Goal: Task Accomplishment & Management: Use online tool/utility

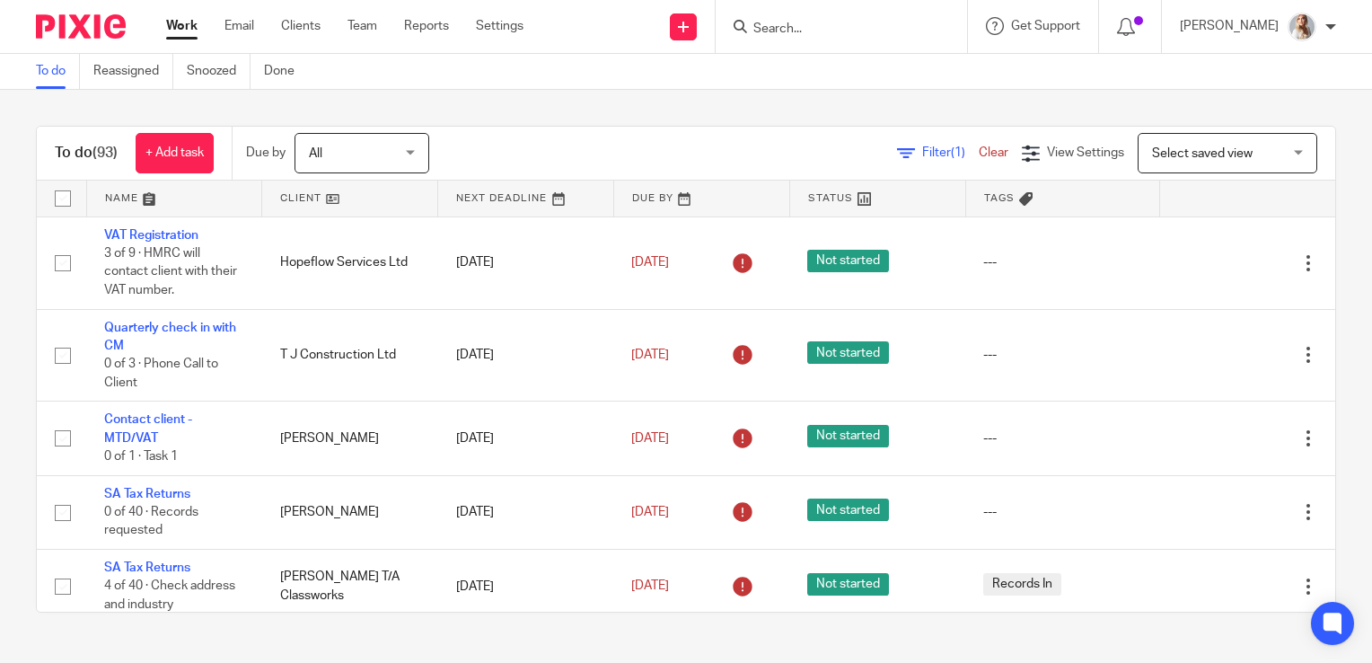
click at [815, 24] on input "Search" at bounding box center [833, 30] width 162 height 16
click at [812, 29] on input "ewr" at bounding box center [822, 30] width 162 height 16
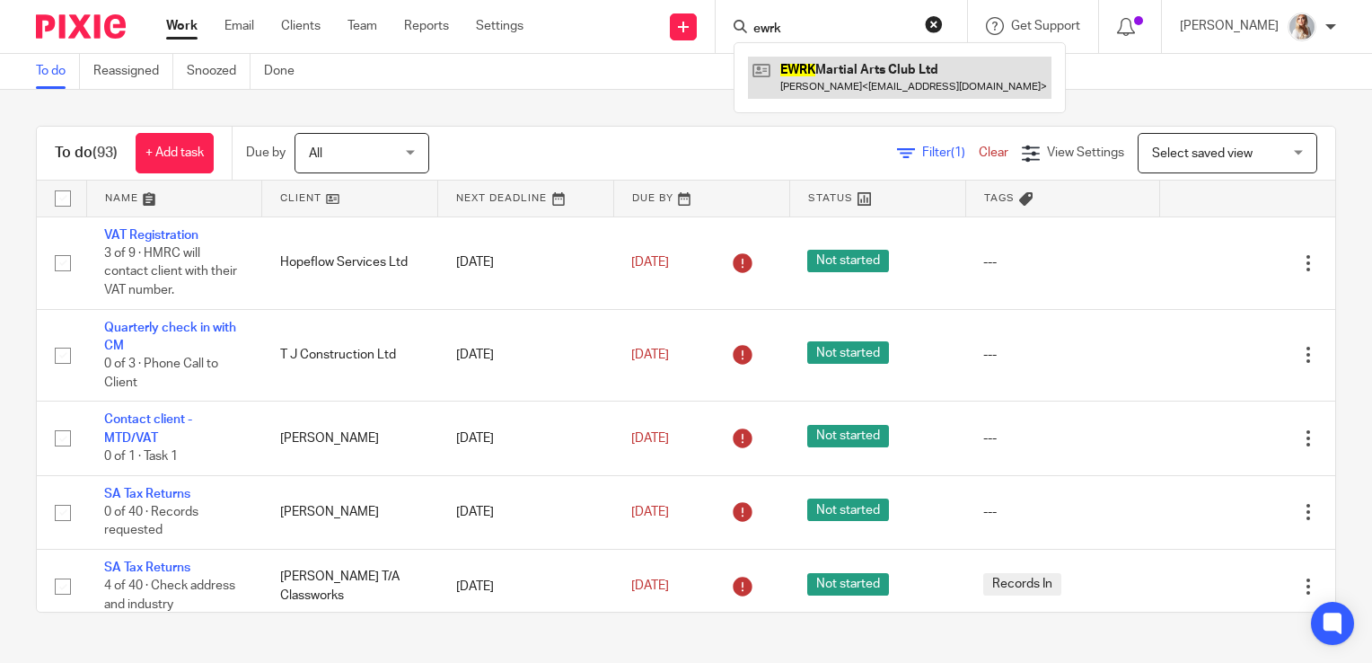
type input "ewrk"
click at [814, 80] on link at bounding box center [899, 77] width 303 height 41
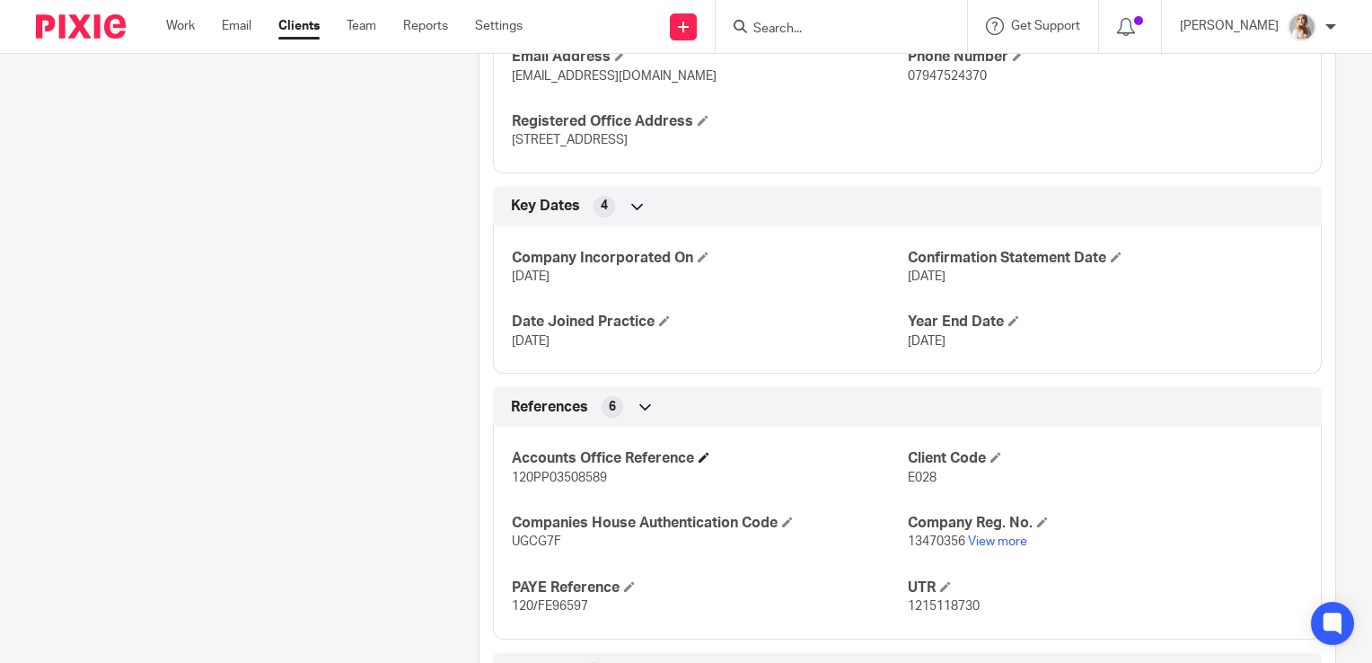
scroll to position [808, 0]
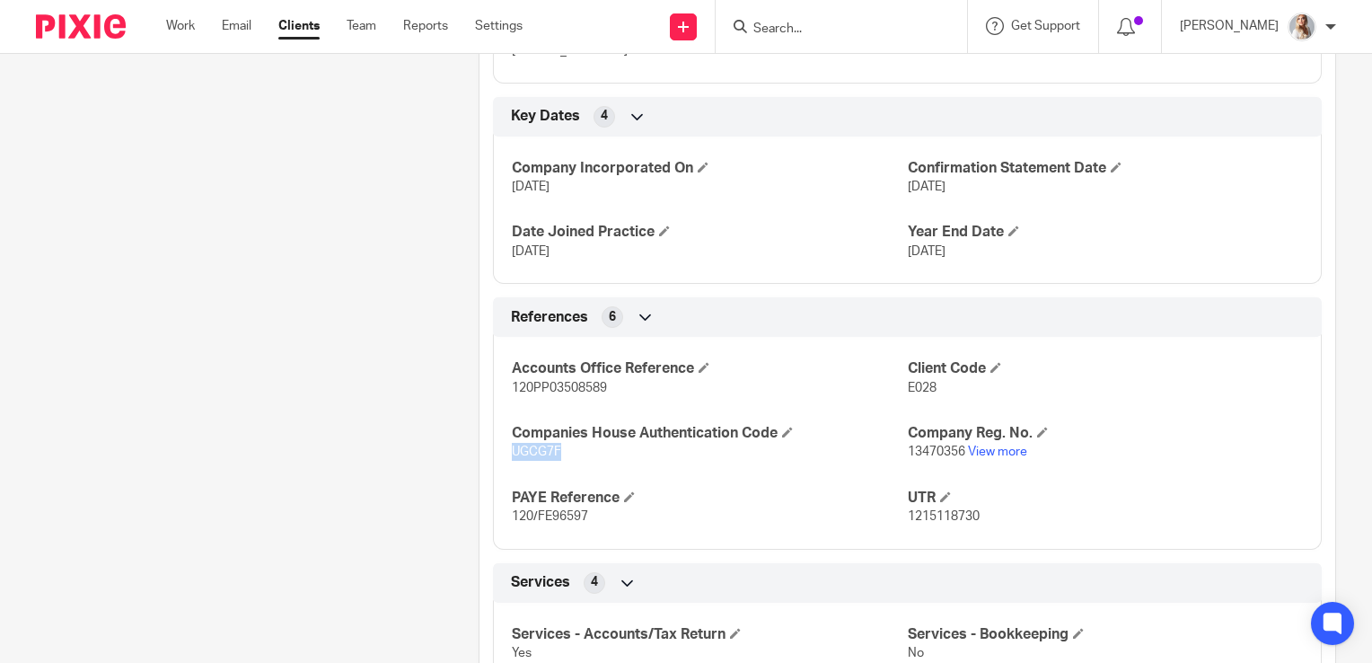
drag, startPoint x: 574, startPoint y: 444, endPoint x: 489, endPoint y: 447, distance: 84.5
click at [493, 447] on div "Accounts Office Reference 120PP03508589 Client Code E028 Companies House Authen…" at bounding box center [907, 435] width 829 height 225
copy span "UGCG7F"
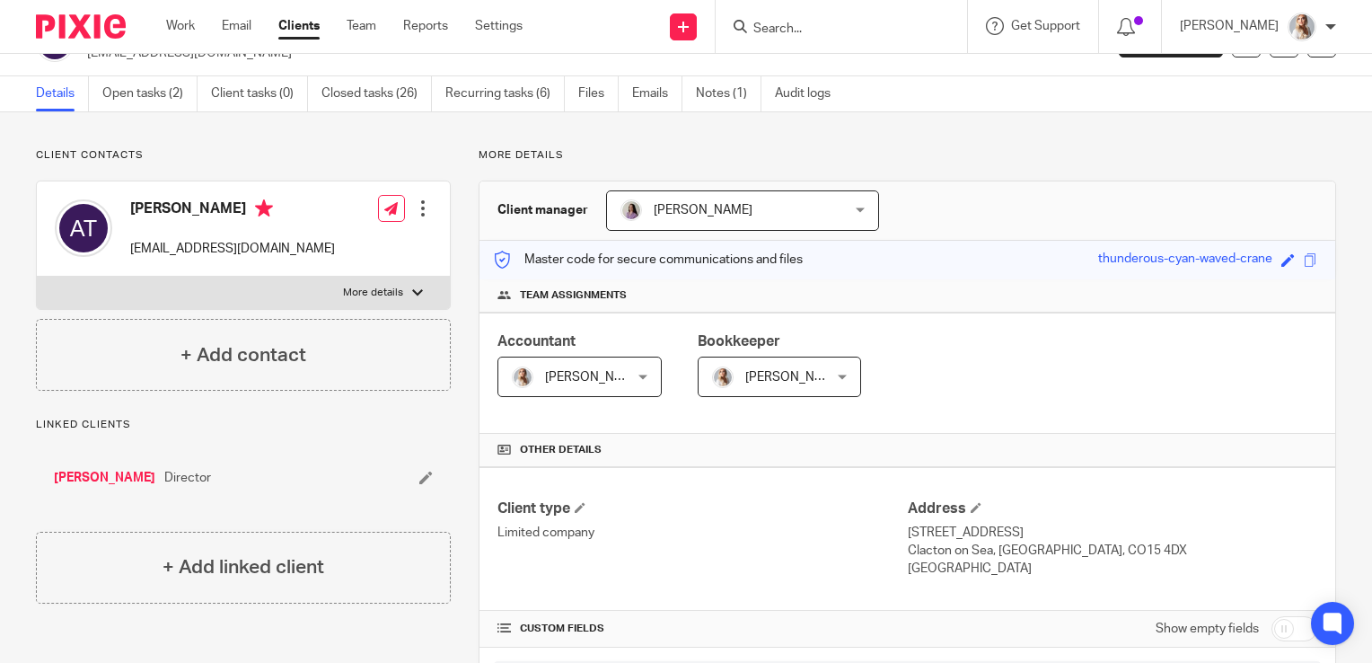
scroll to position [0, 0]
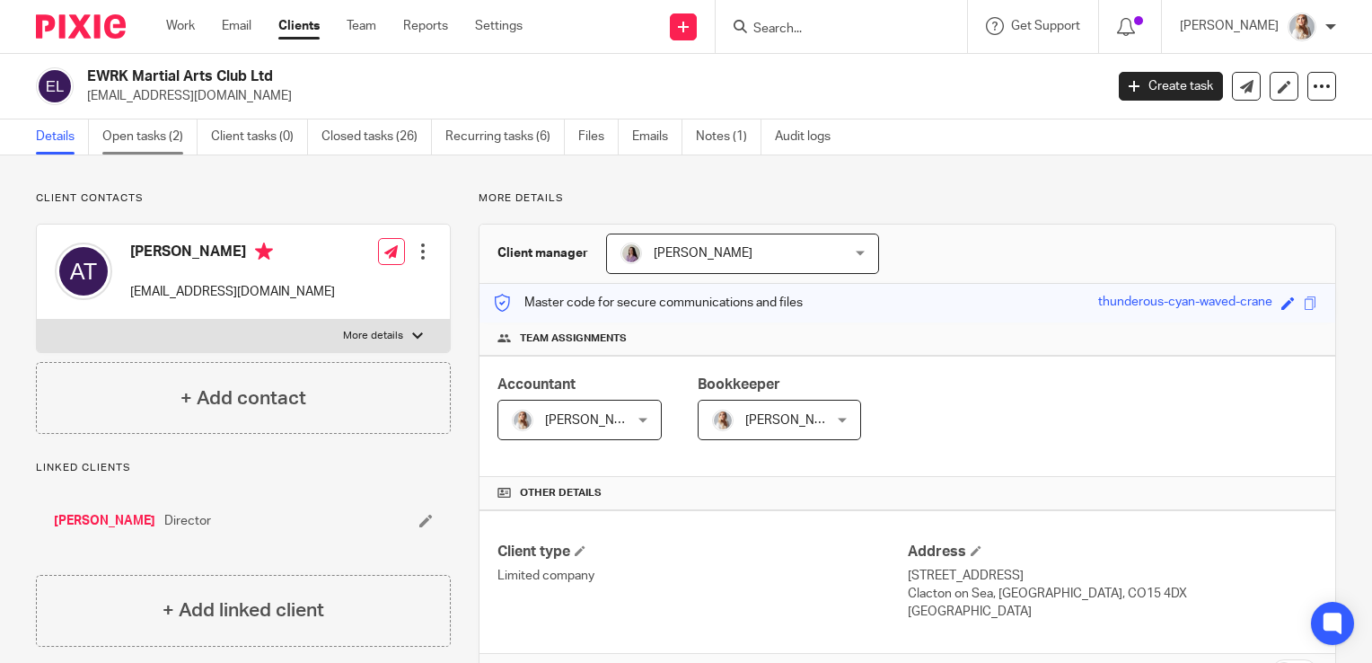
click at [163, 147] on link "Open tasks (2)" at bounding box center [149, 136] width 95 height 35
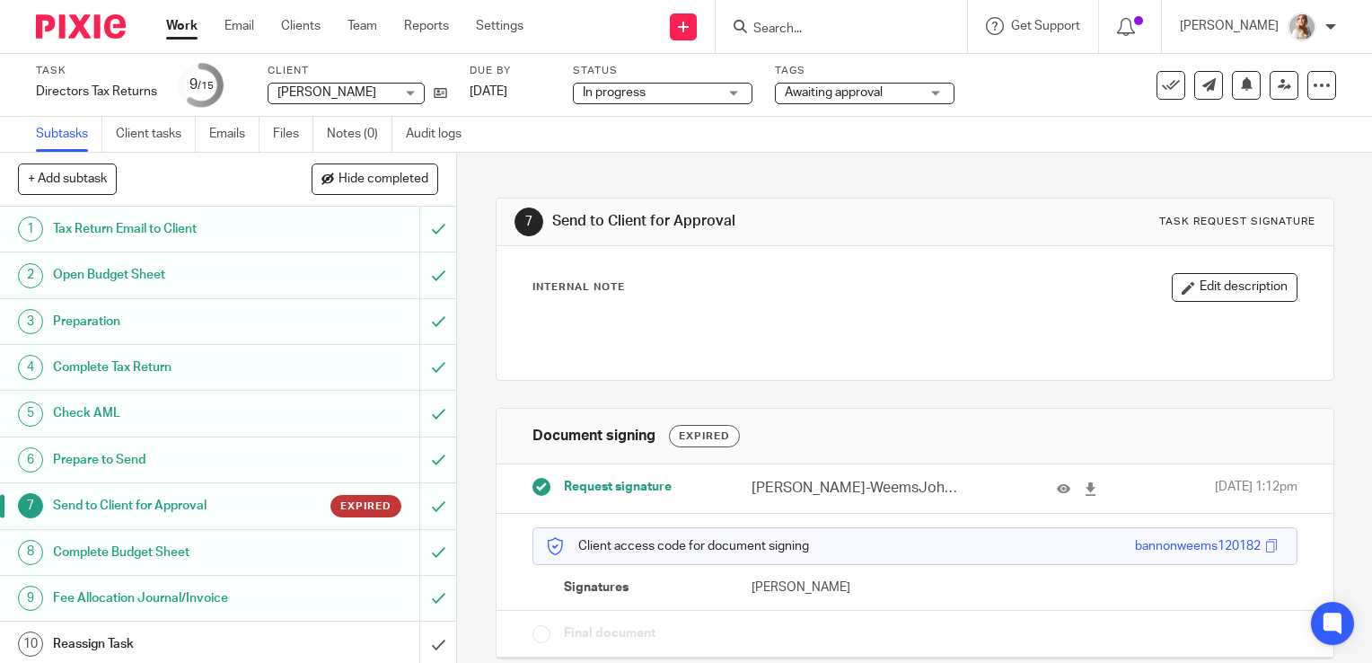
click at [842, 30] on input "Search" at bounding box center [833, 30] width 162 height 16
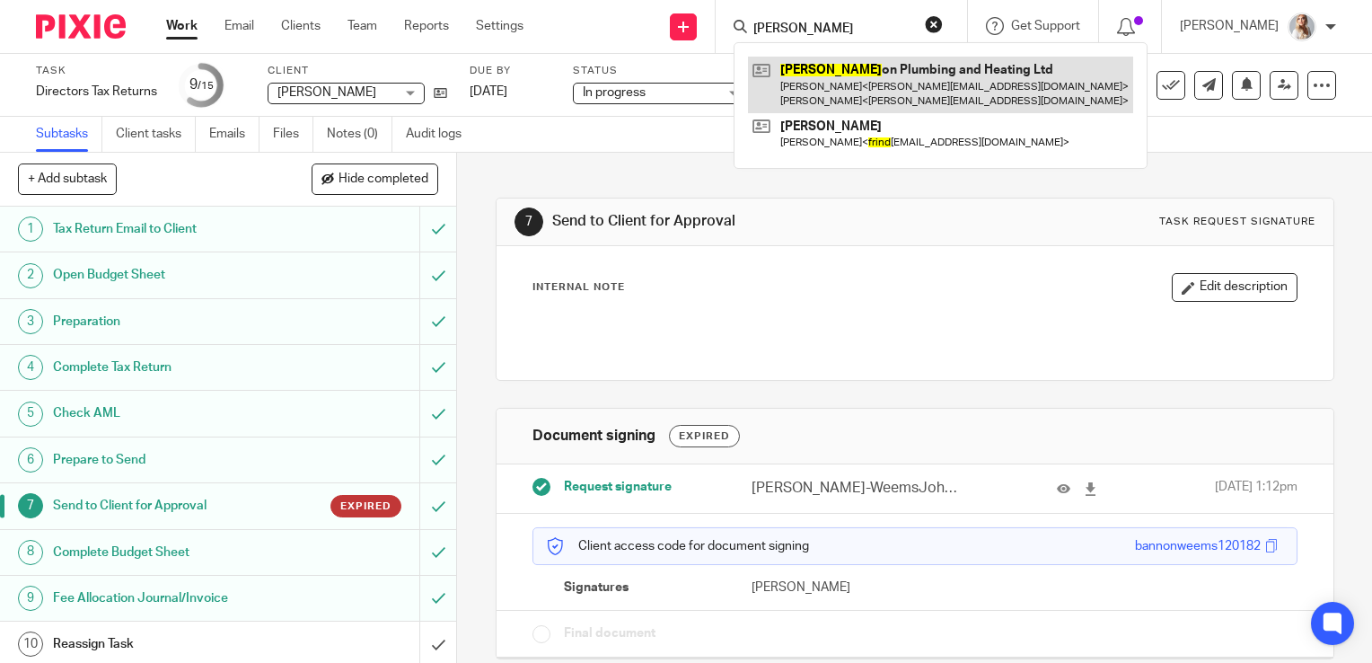
type input "frint"
click at [855, 73] on link at bounding box center [940, 85] width 385 height 56
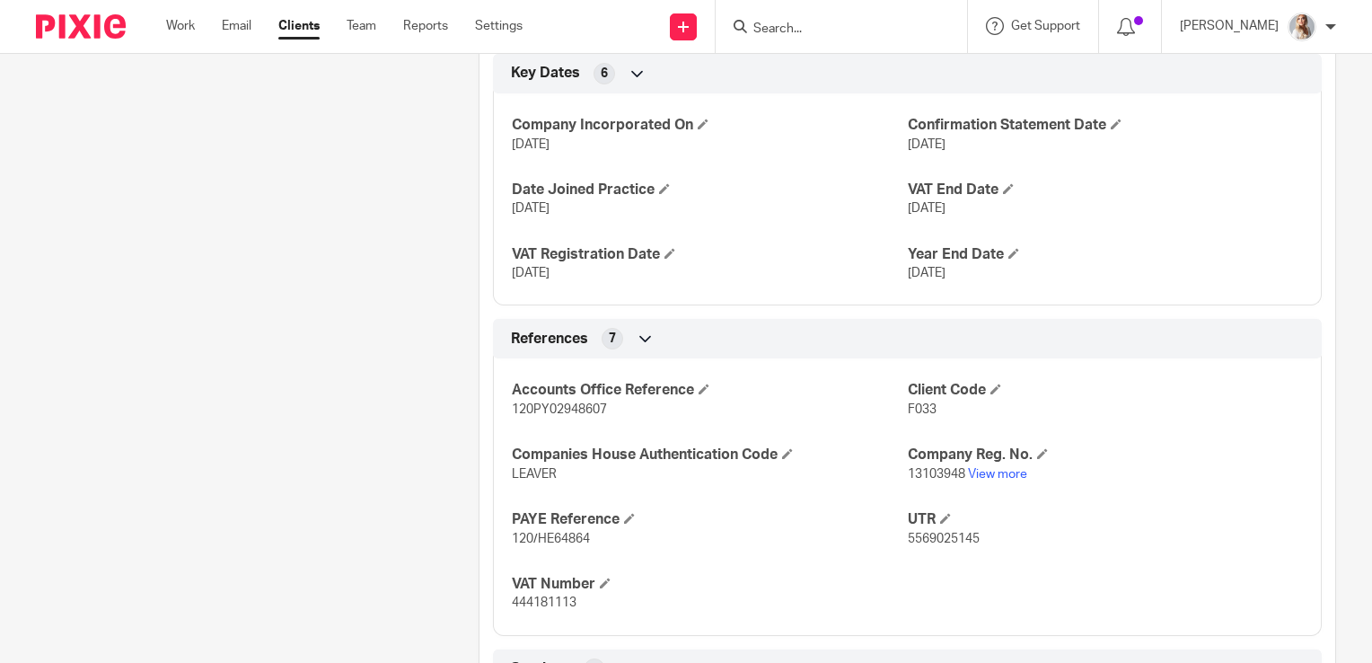
scroll to position [898, 0]
drag, startPoint x: 581, startPoint y: 602, endPoint x: 496, endPoint y: 576, distance: 88.9
click at [496, 576] on div "Accounts Office Reference 120PY02948607 Client Code F033 Companies House Authen…" at bounding box center [907, 489] width 829 height 290
copy div "VAT Number 444181113"
click at [195, 17] on link "Work" at bounding box center [180, 26] width 29 height 18
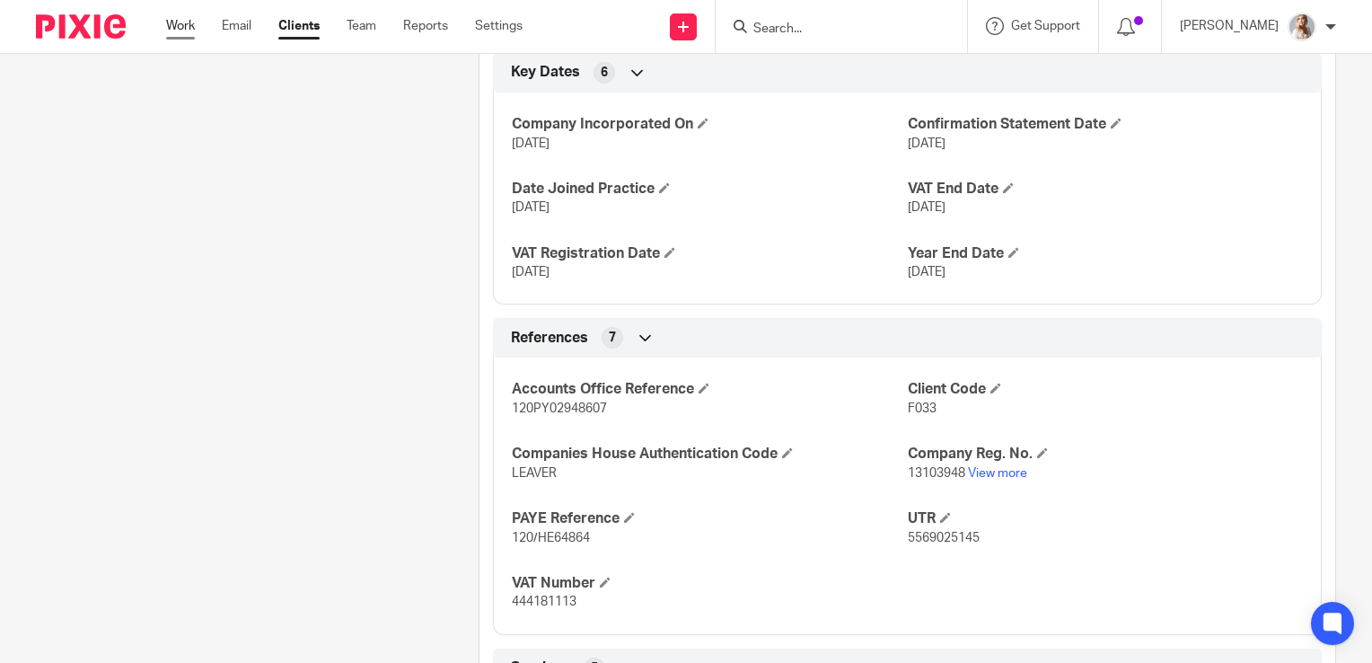
click at [186, 29] on link "Work" at bounding box center [180, 26] width 29 height 18
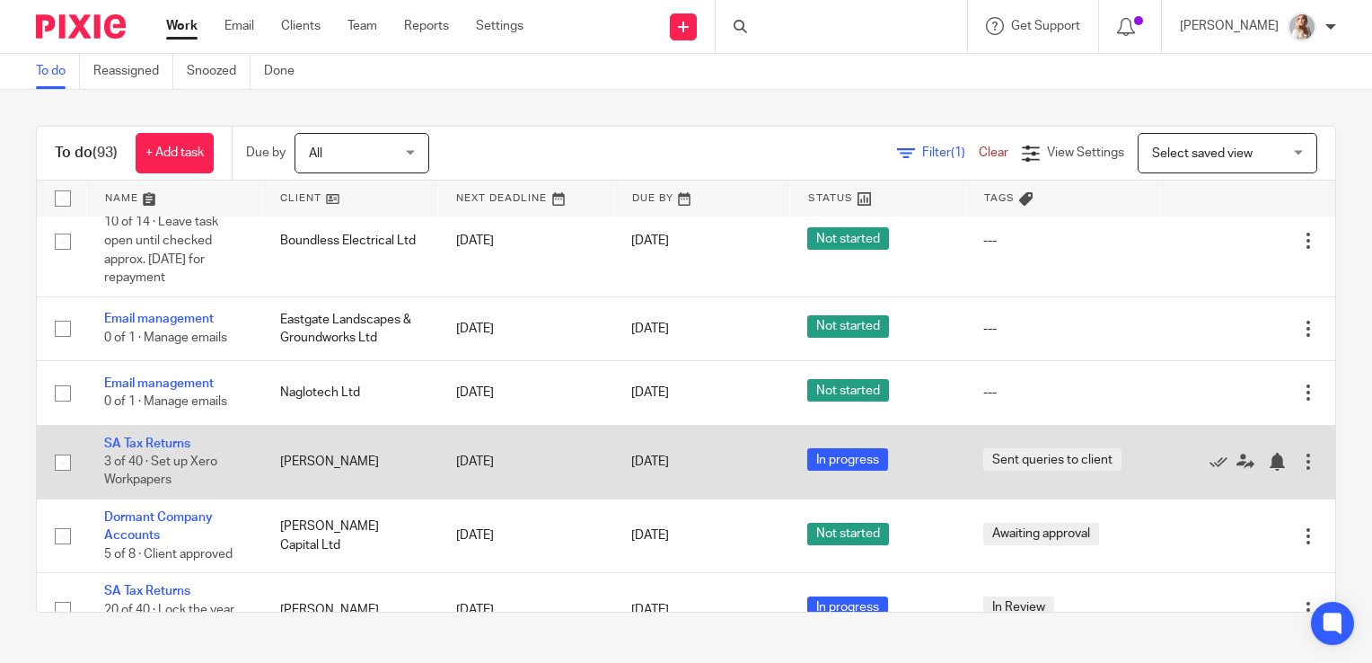
scroll to position [808, 0]
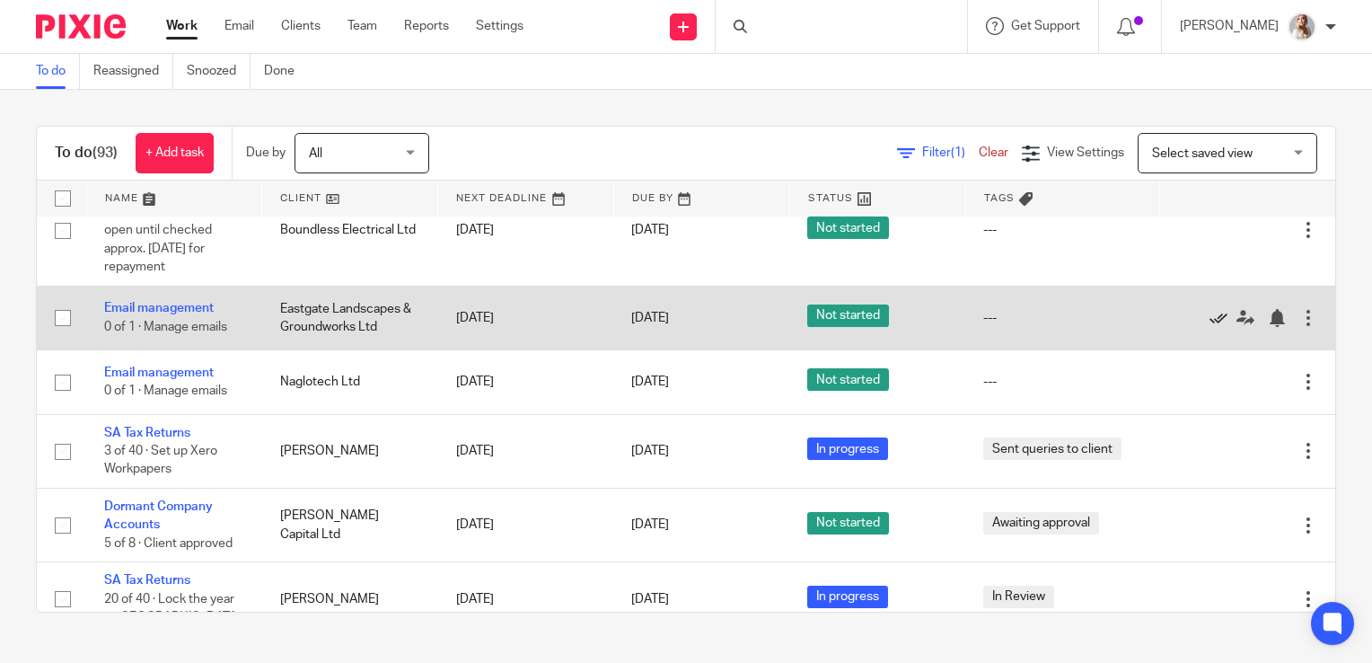
click at [1209, 321] on icon at bounding box center [1218, 318] width 18 height 18
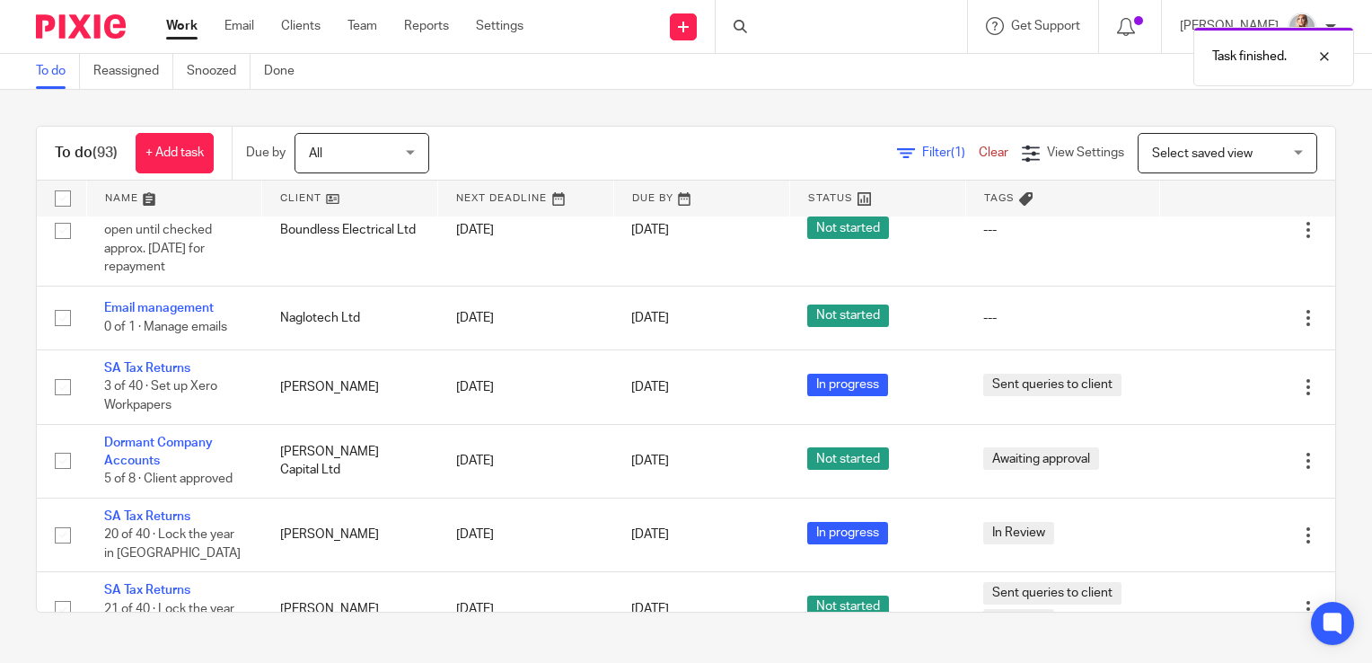
click at [1209, 321] on icon at bounding box center [1218, 318] width 18 height 18
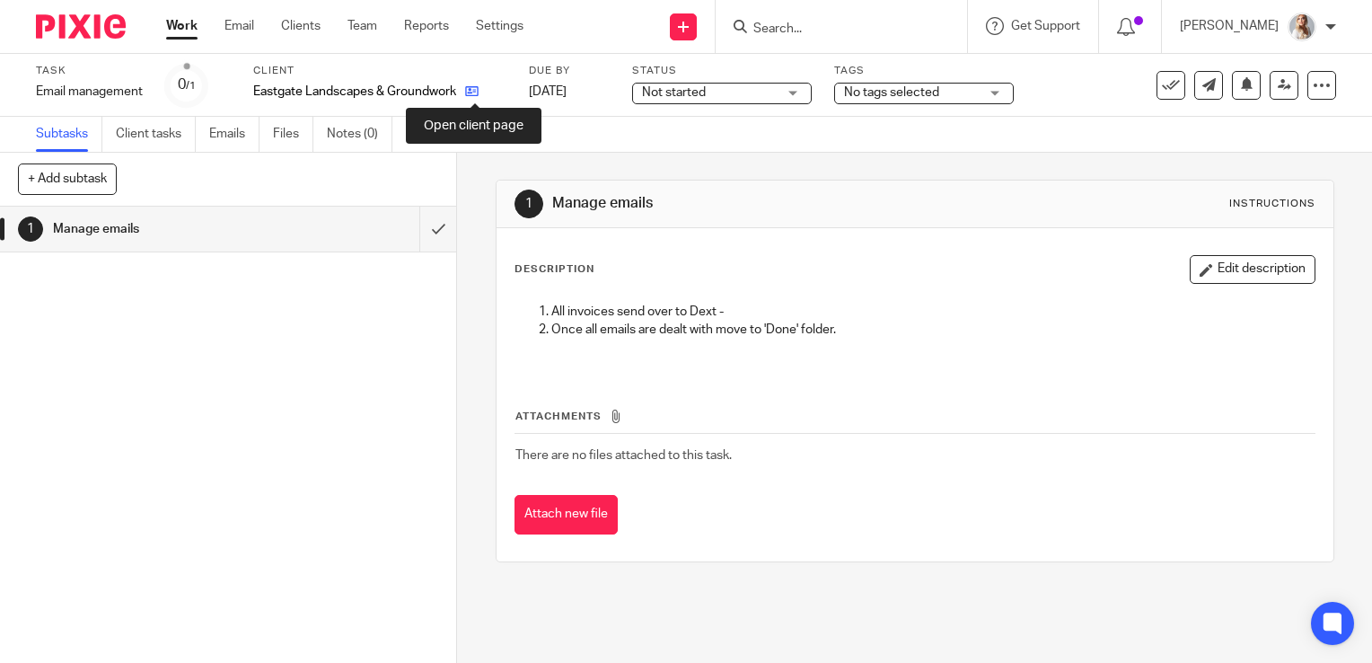
click at [478, 91] on icon at bounding box center [471, 90] width 13 height 13
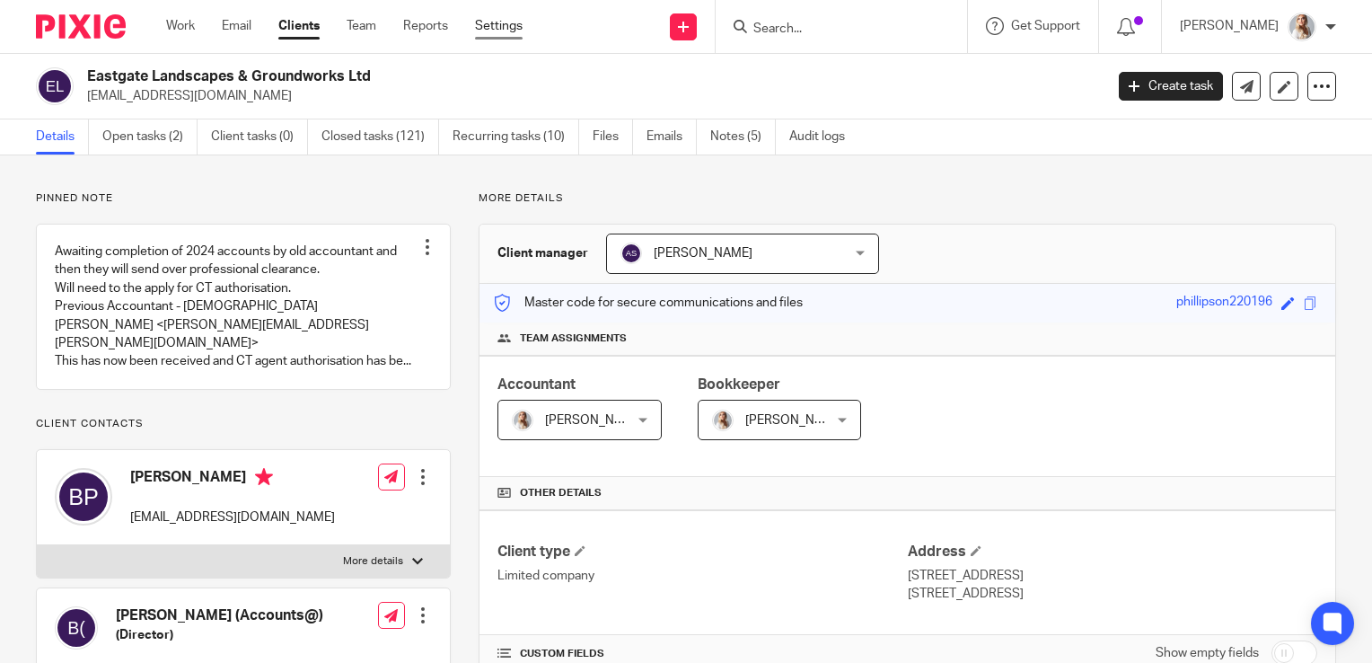
click at [490, 22] on link "Settings" at bounding box center [499, 26] width 48 height 18
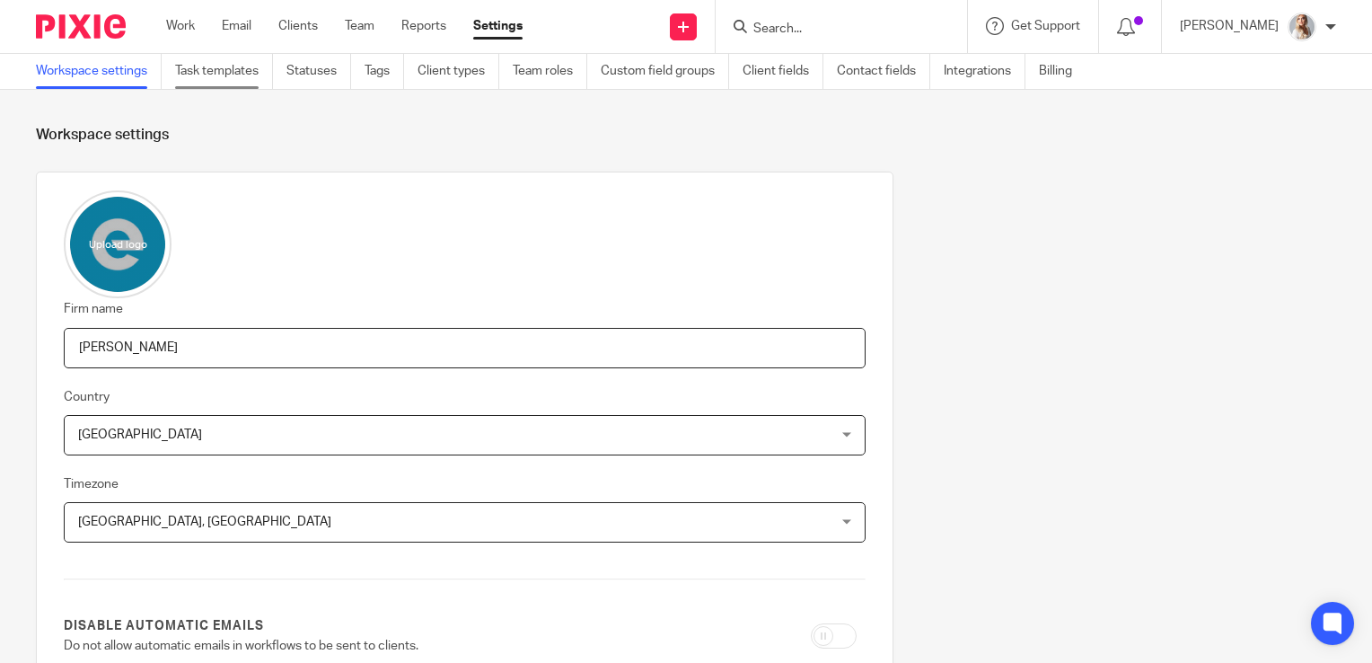
click at [235, 75] on link "Task templates" at bounding box center [224, 71] width 98 height 35
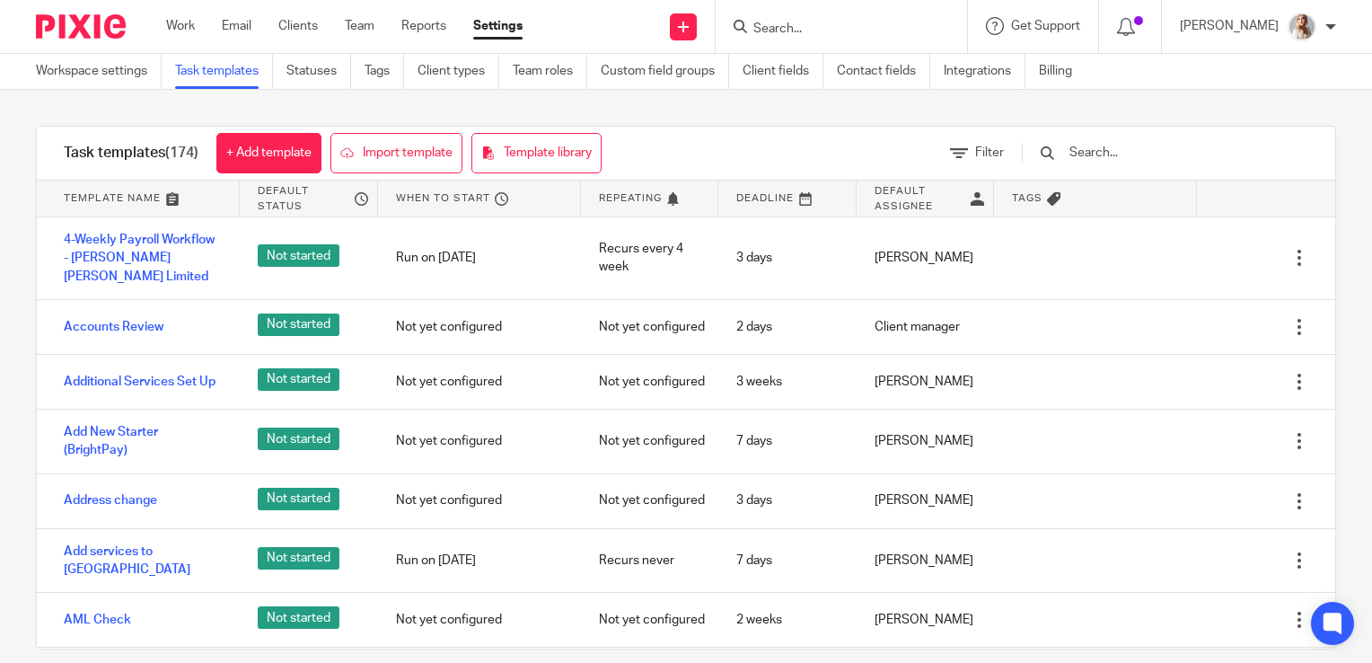
click at [1123, 149] on input "text" at bounding box center [1172, 153] width 209 height 20
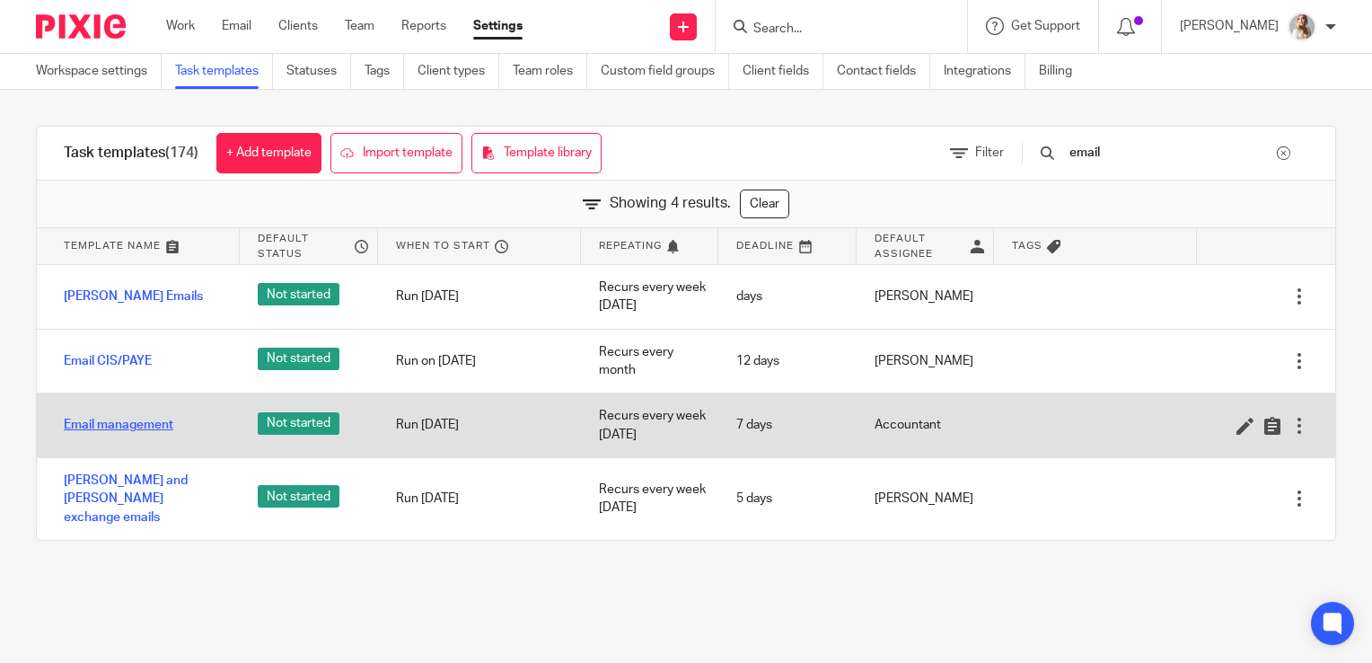
type input "email"
click at [131, 426] on link "Email management" at bounding box center [119, 425] width 110 height 18
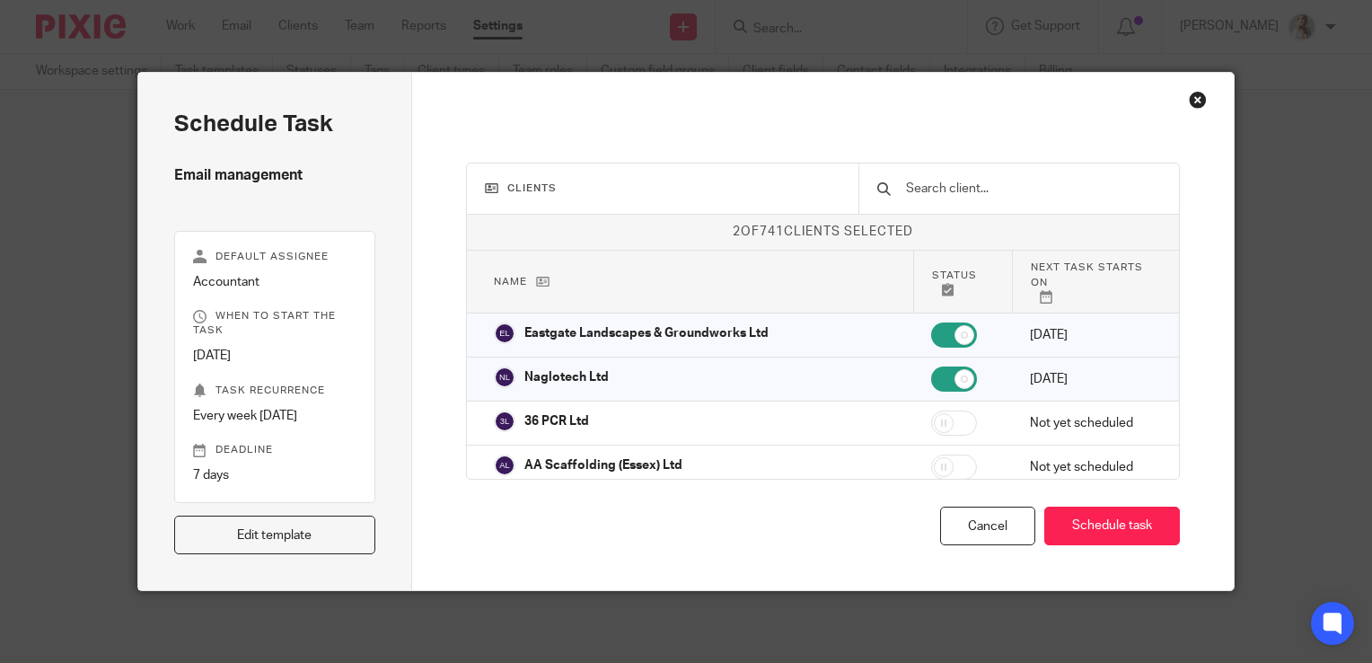
click at [934, 313] on td at bounding box center [962, 335] width 99 height 44
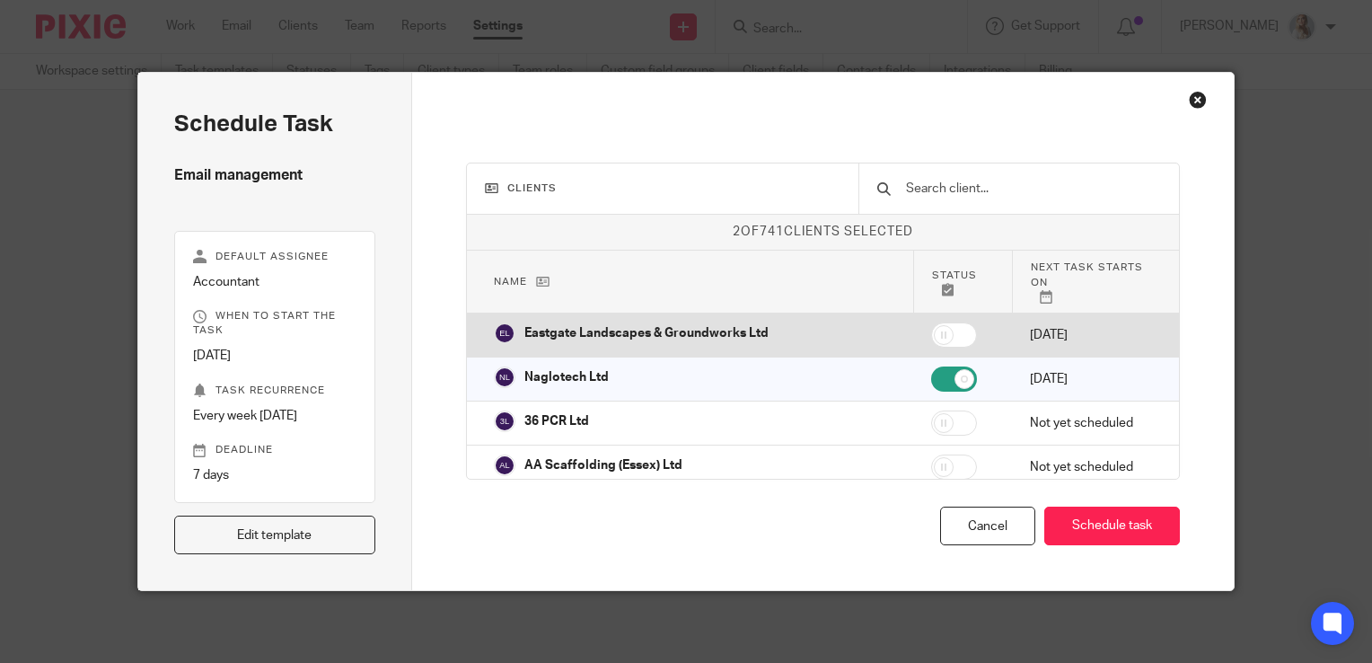
checkbox input "false"
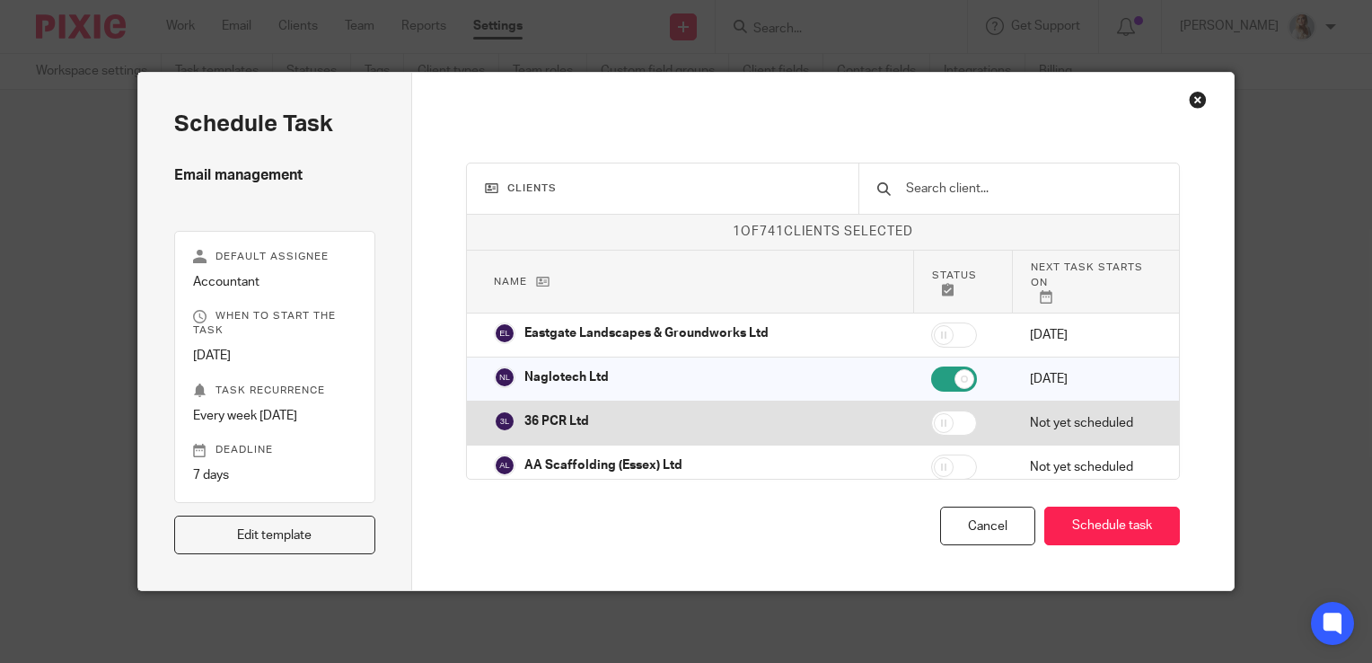
drag, startPoint x: 910, startPoint y: 365, endPoint x: 929, endPoint y: 388, distance: 29.9
click at [931, 367] on input "checkbox" at bounding box center [954, 378] width 46 height 25
checkbox input "false"
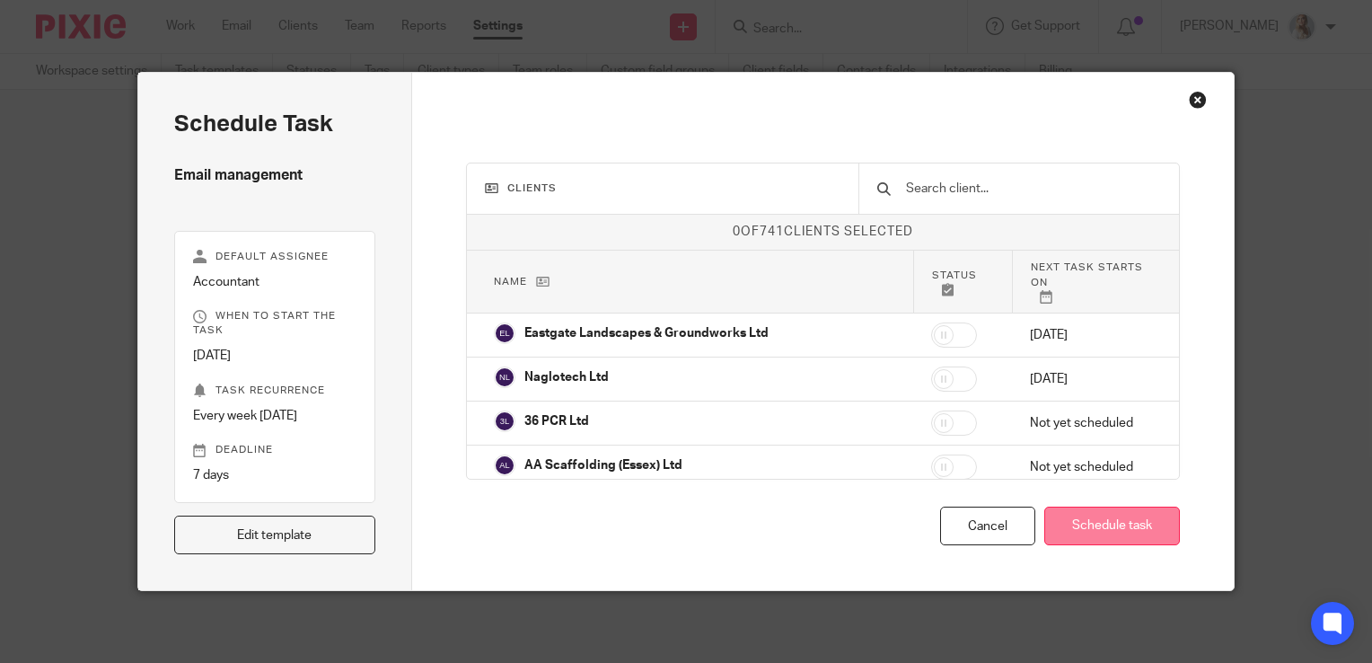
click at [1106, 532] on button "Schedule task" at bounding box center [1112, 525] width 136 height 39
